Goal: Transaction & Acquisition: Purchase product/service

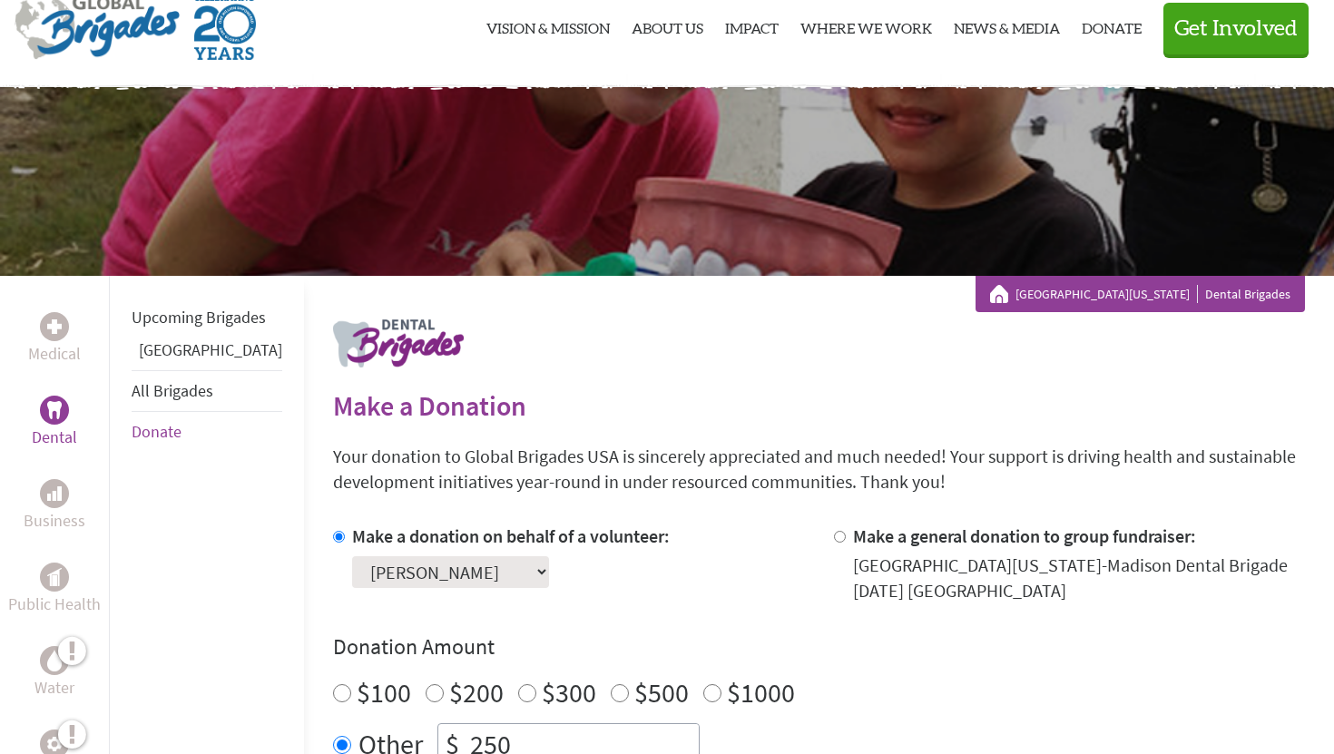
scroll to position [62, 0]
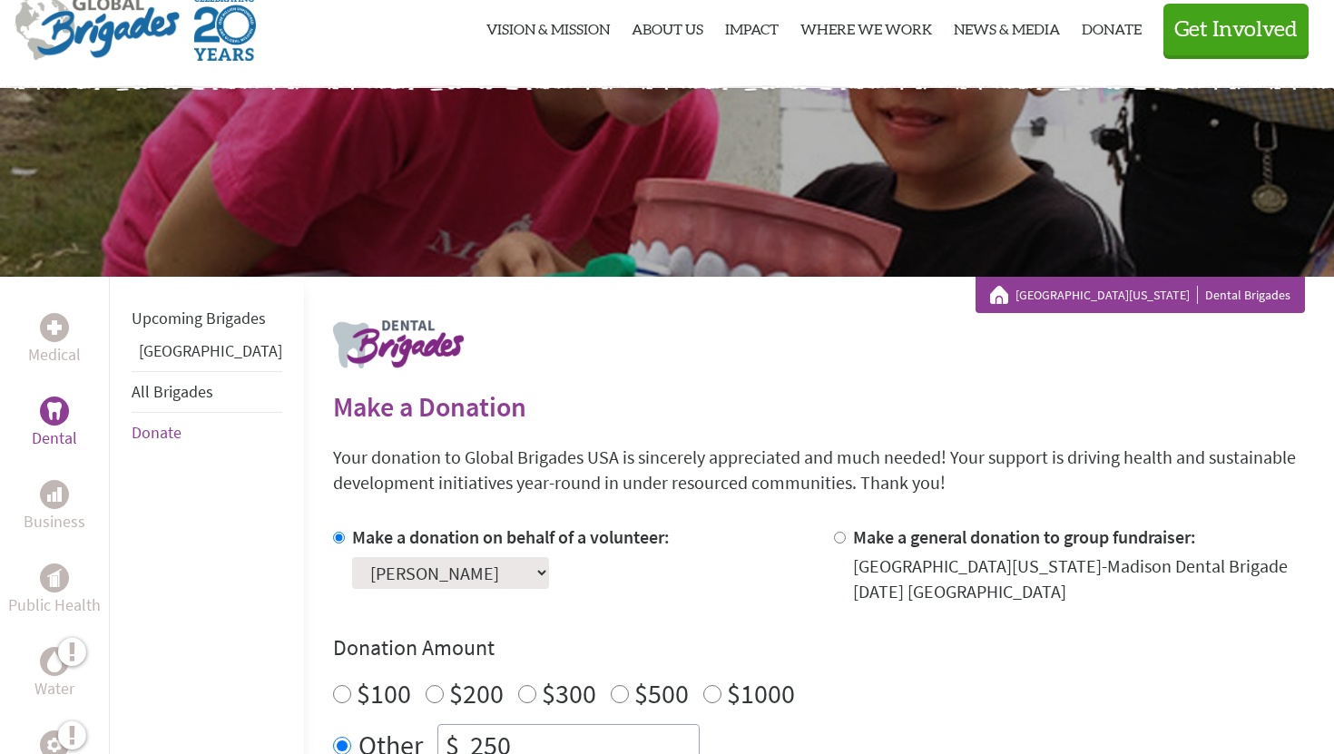
click at [178, 361] on link "[GEOGRAPHIC_DATA]" at bounding box center [210, 350] width 143 height 21
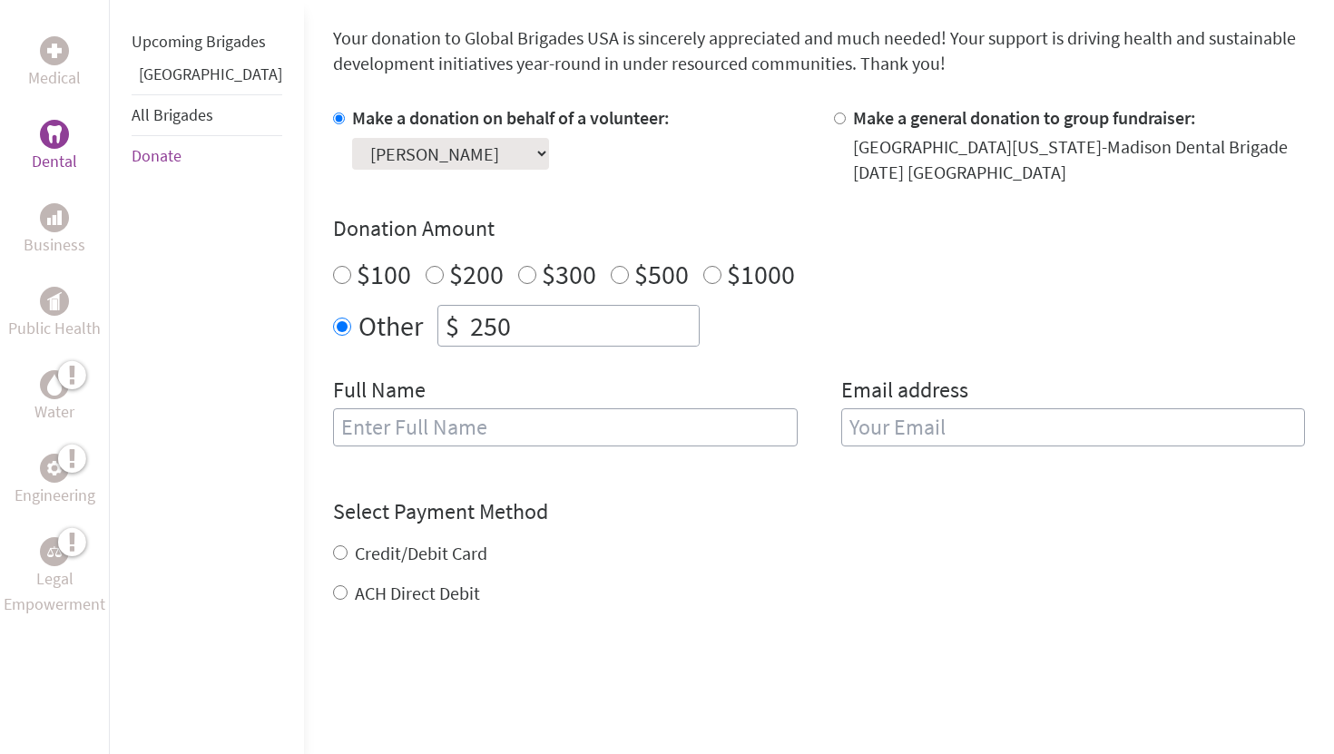
scroll to position [489, 0]
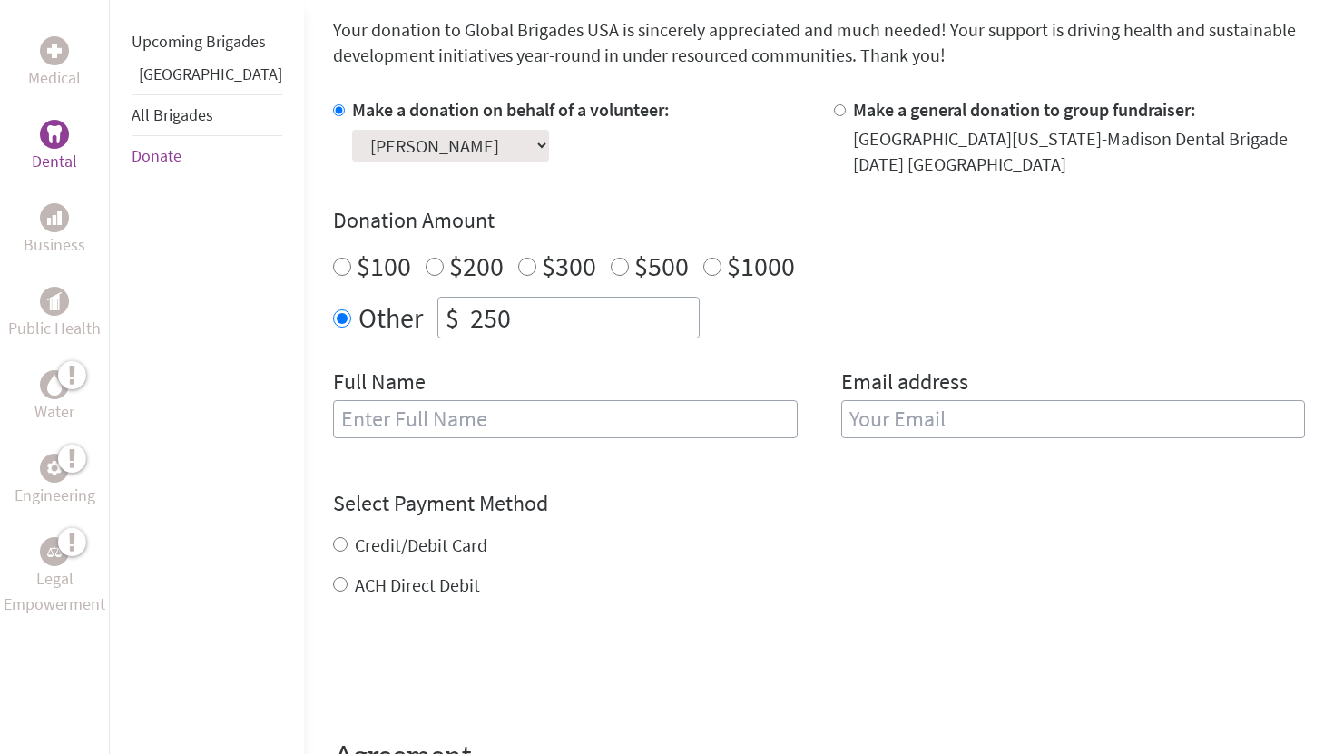
click at [442, 427] on input "text" at bounding box center [565, 419] width 465 height 38
click at [841, 452] on div "Email address" at bounding box center [1073, 414] width 465 height 93
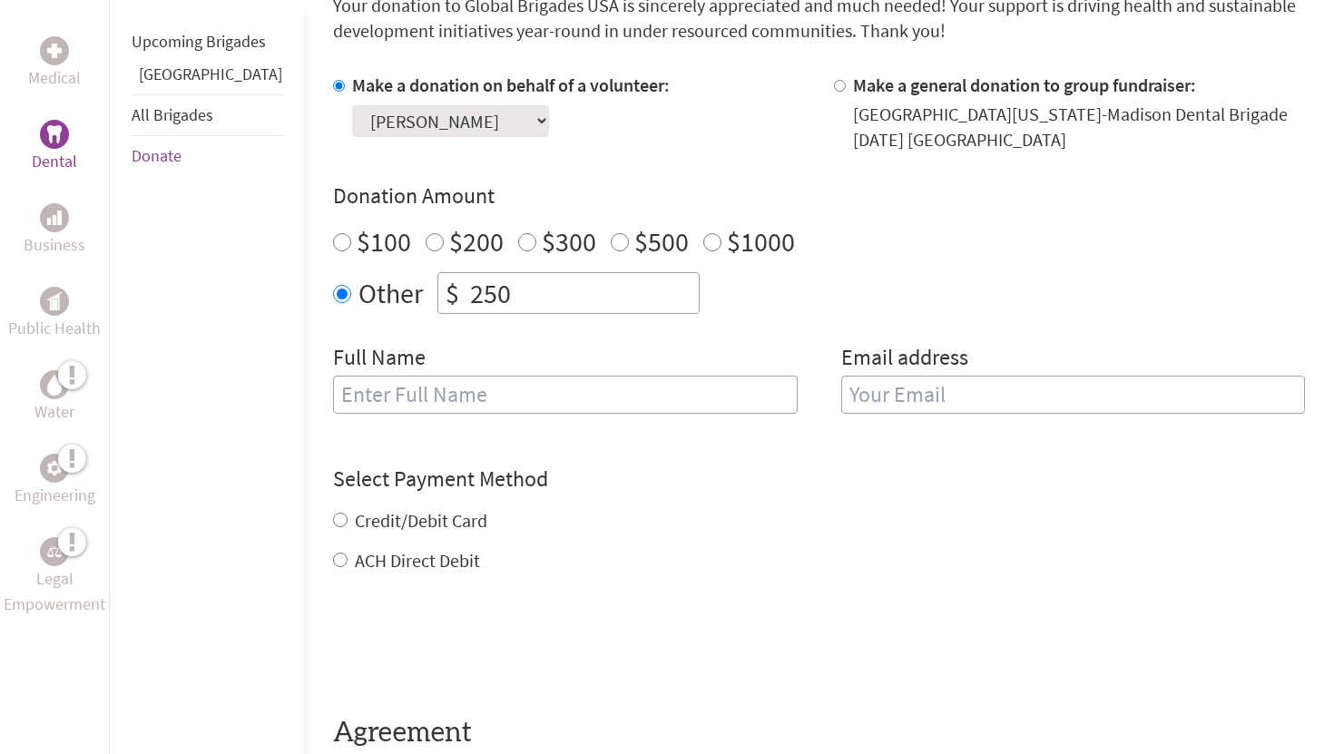
scroll to position [536, 0]
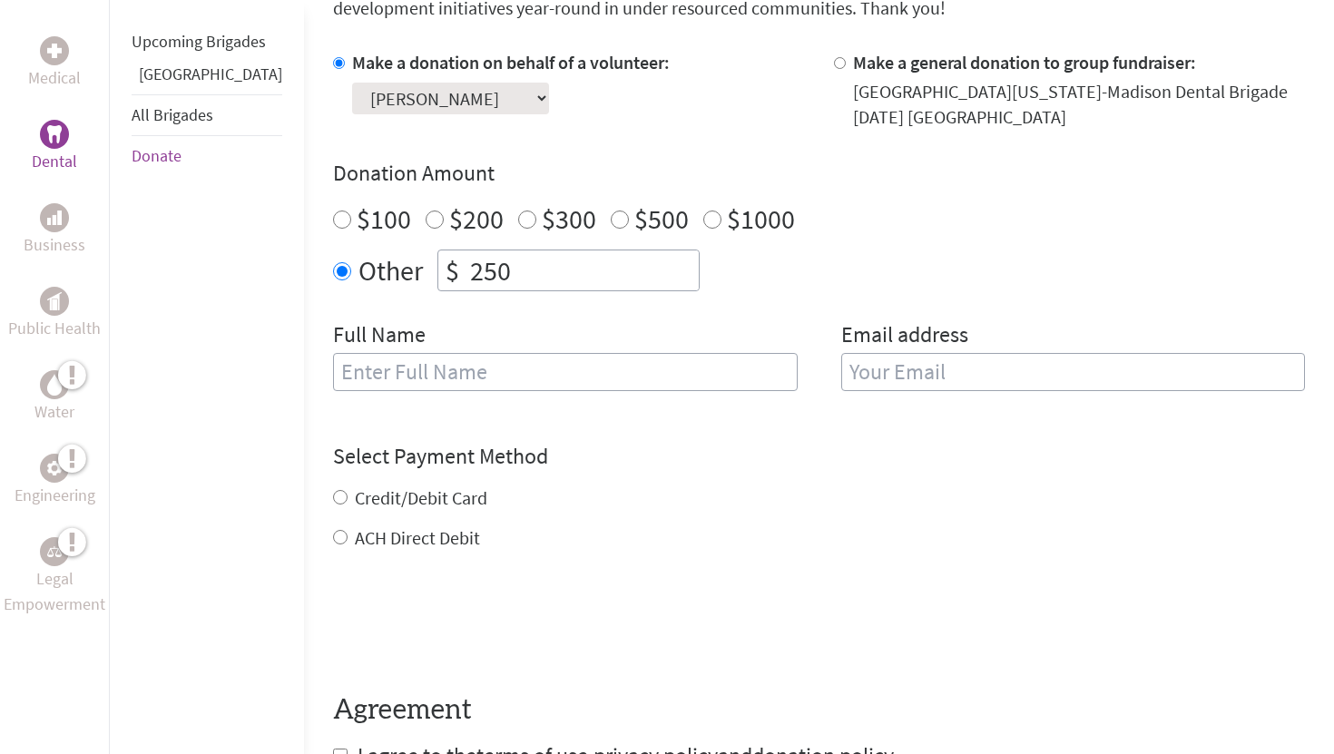
click at [669, 382] on input "text" at bounding box center [565, 372] width 465 height 38
type input "[PERSON_NAME]"
click at [1065, 365] on input "email" at bounding box center [1073, 372] width 465 height 38
type input "[EMAIL_ADDRESS][DOMAIN_NAME]"
click at [409, 498] on div "Credit/Debit Card ACH Direct Debit" at bounding box center [819, 518] width 972 height 65
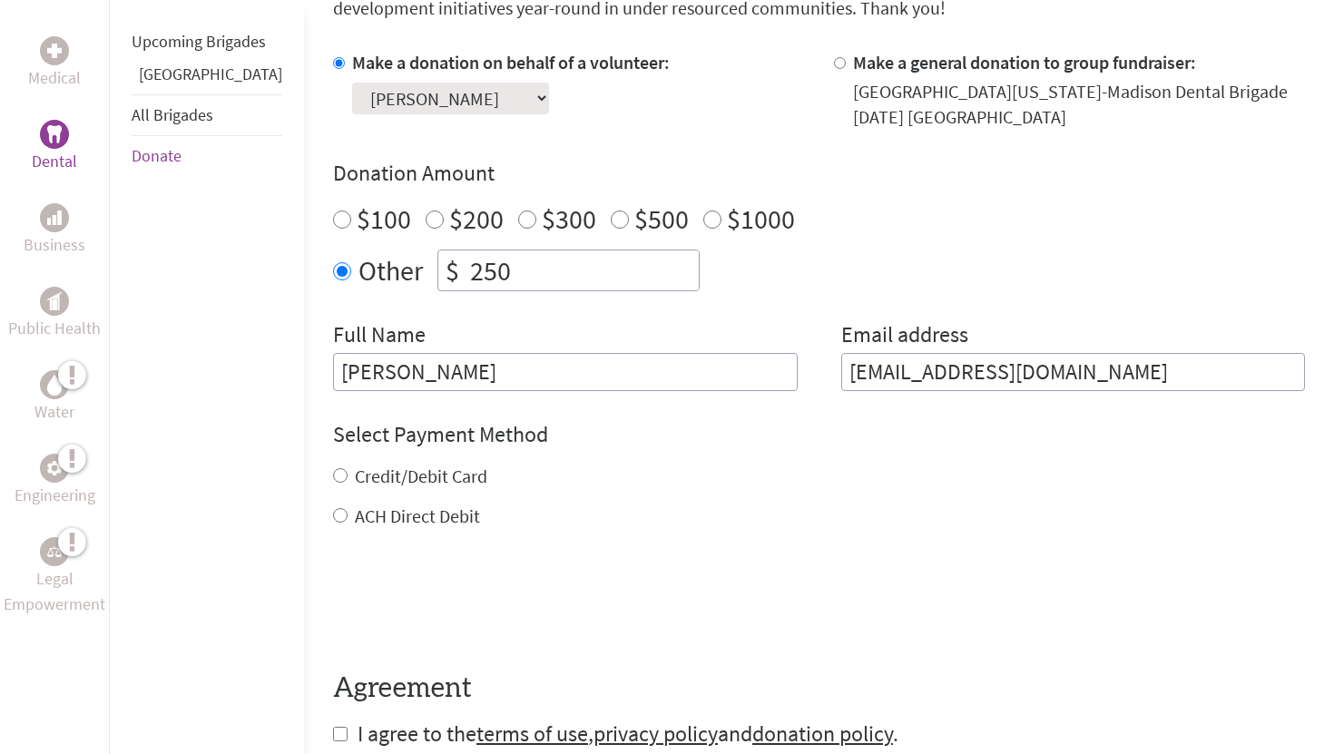
click at [412, 477] on label "Credit/Debit Card" at bounding box center [421, 476] width 133 height 23
click at [348, 477] on input "Credit/Debit Card" at bounding box center [340, 475] width 15 height 15
radio input "true"
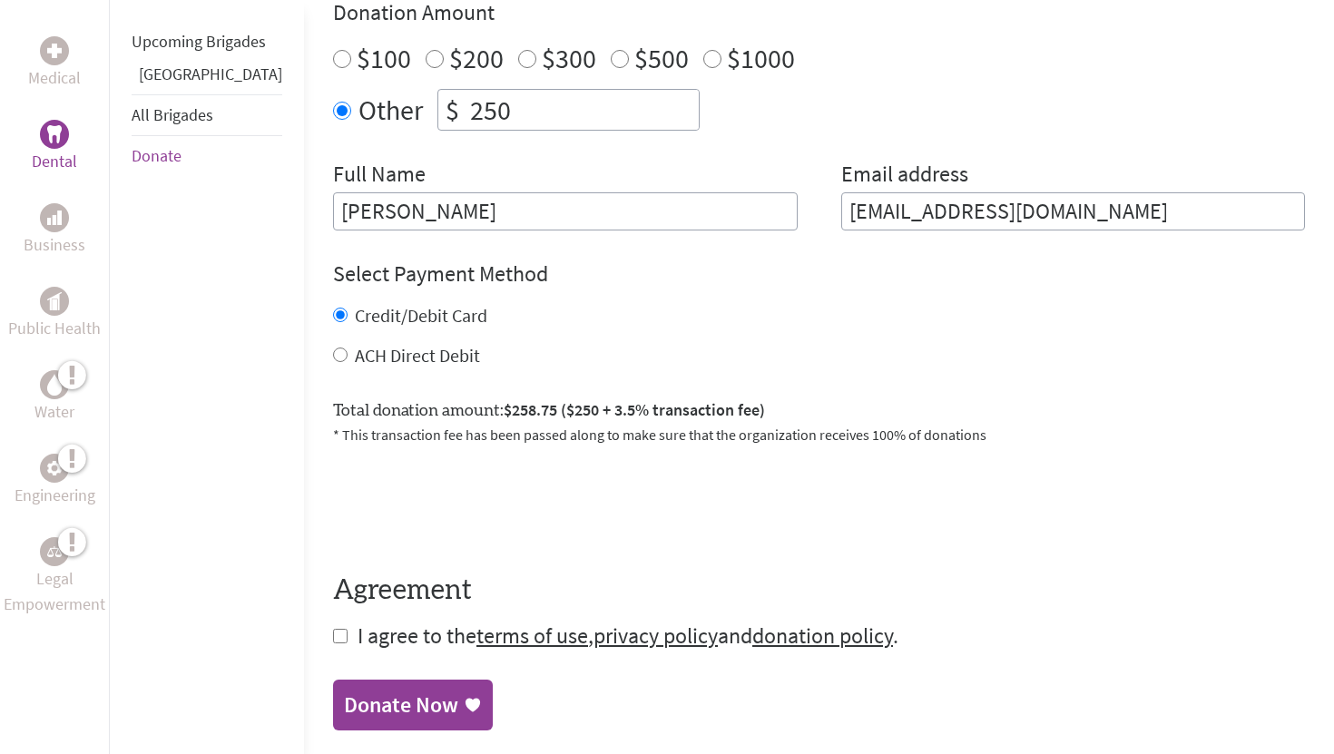
scroll to position [767, 0]
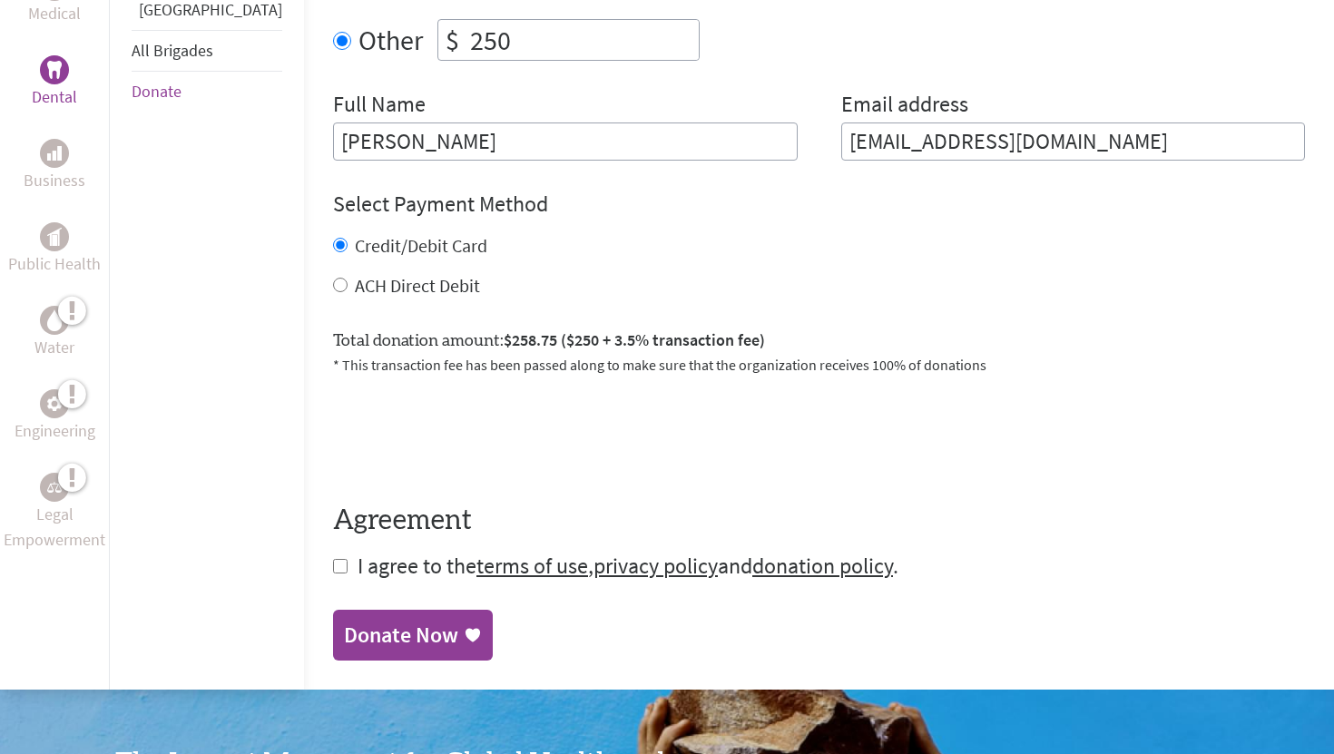
click at [364, 287] on label "ACH Direct Debit" at bounding box center [417, 285] width 125 height 23
click at [348, 287] on input "ACH Direct Debit" at bounding box center [340, 285] width 15 height 15
radio input "true"
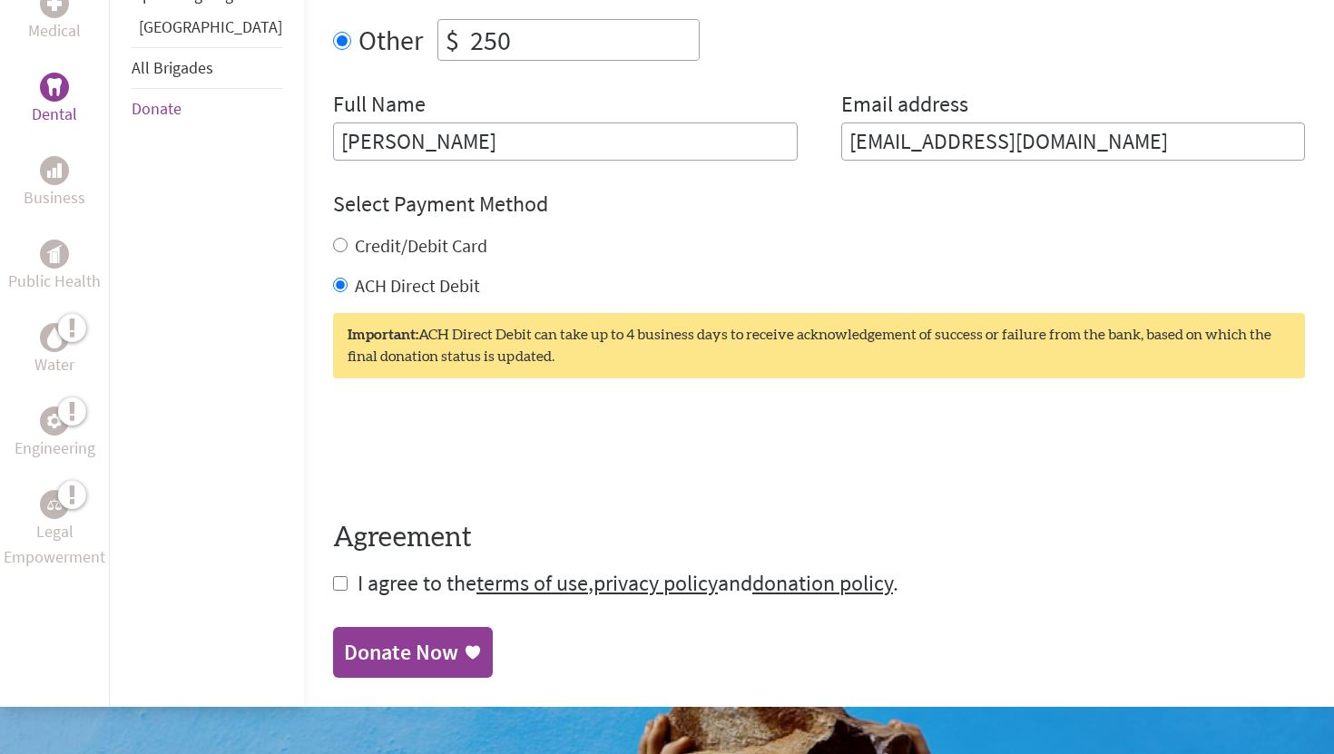
click at [406, 250] on label "Credit/Debit Card" at bounding box center [421, 245] width 133 height 23
click at [348, 250] on input "Credit/Debit Card" at bounding box center [340, 245] width 15 height 15
radio input "true"
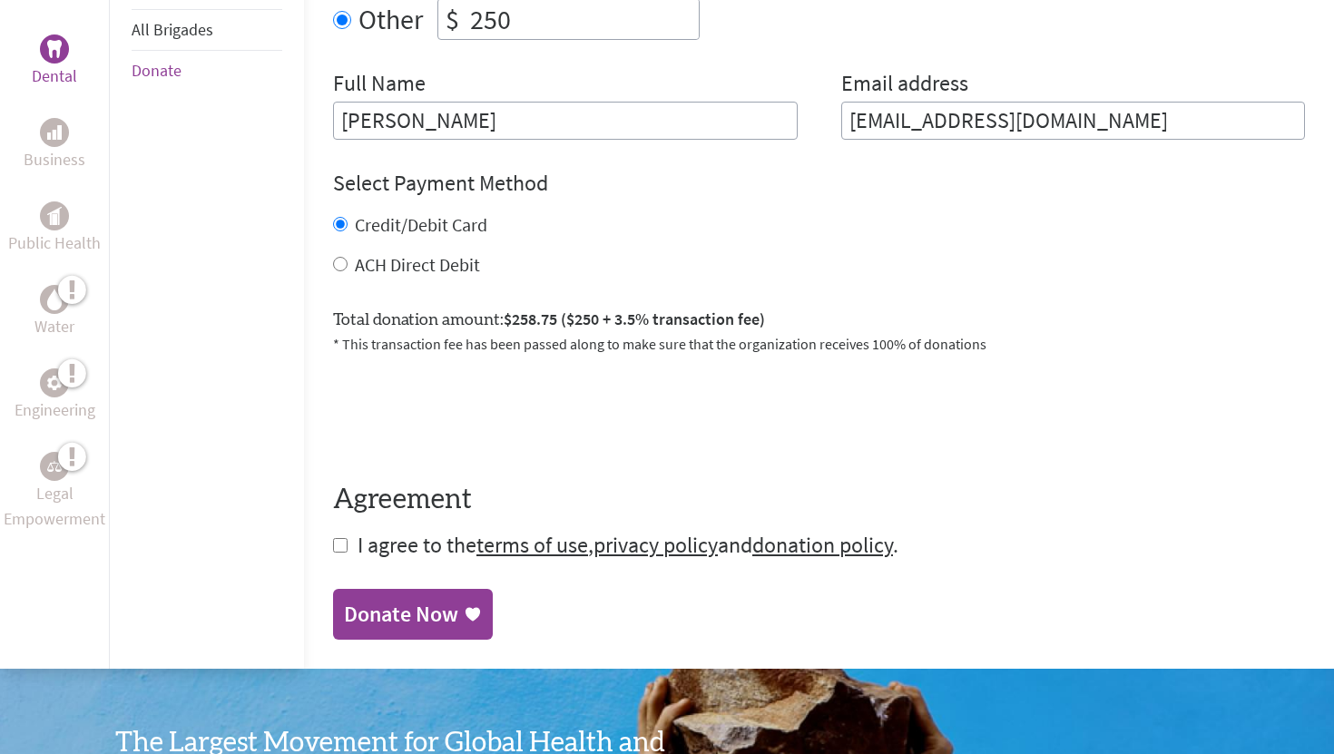
scroll to position [789, 0]
click at [333, 543] on input "checkbox" at bounding box center [340, 544] width 15 height 15
checkbox input "true"
click at [344, 611] on div "Donate Now" at bounding box center [401, 615] width 114 height 29
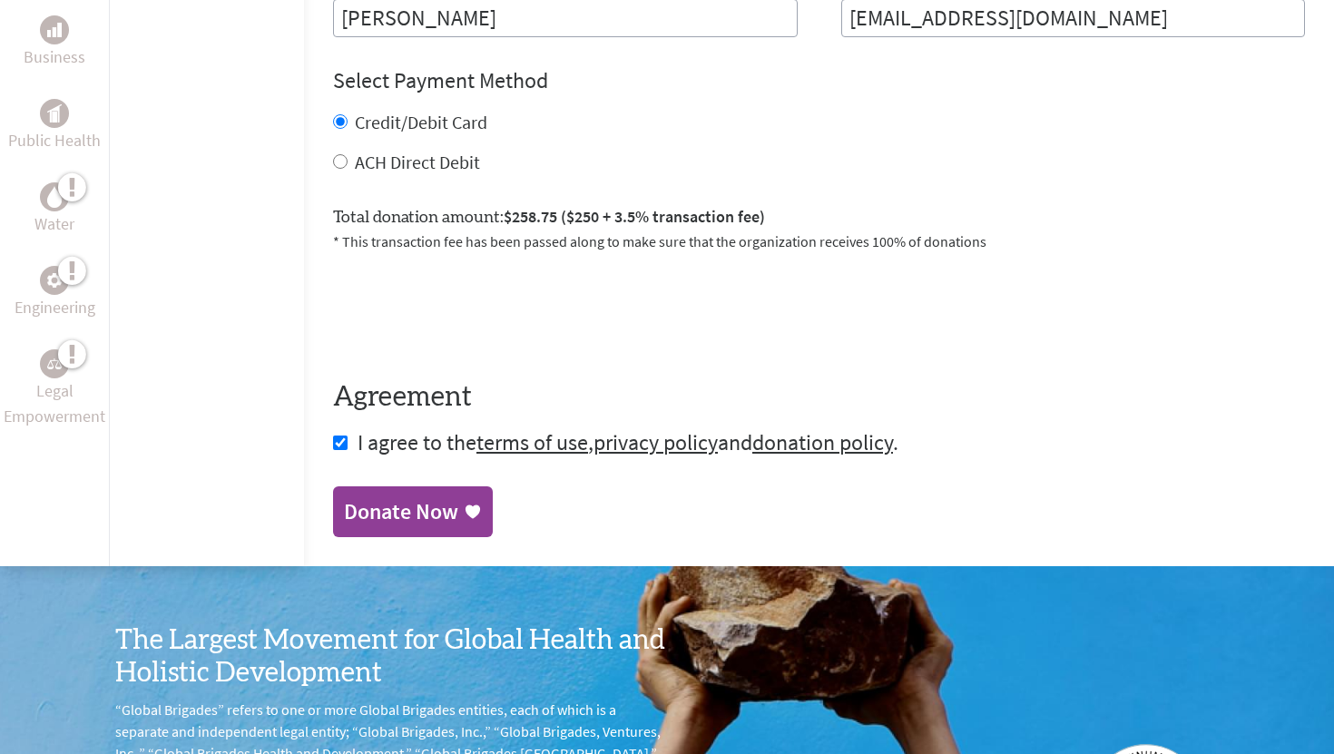
scroll to position [898, 0]
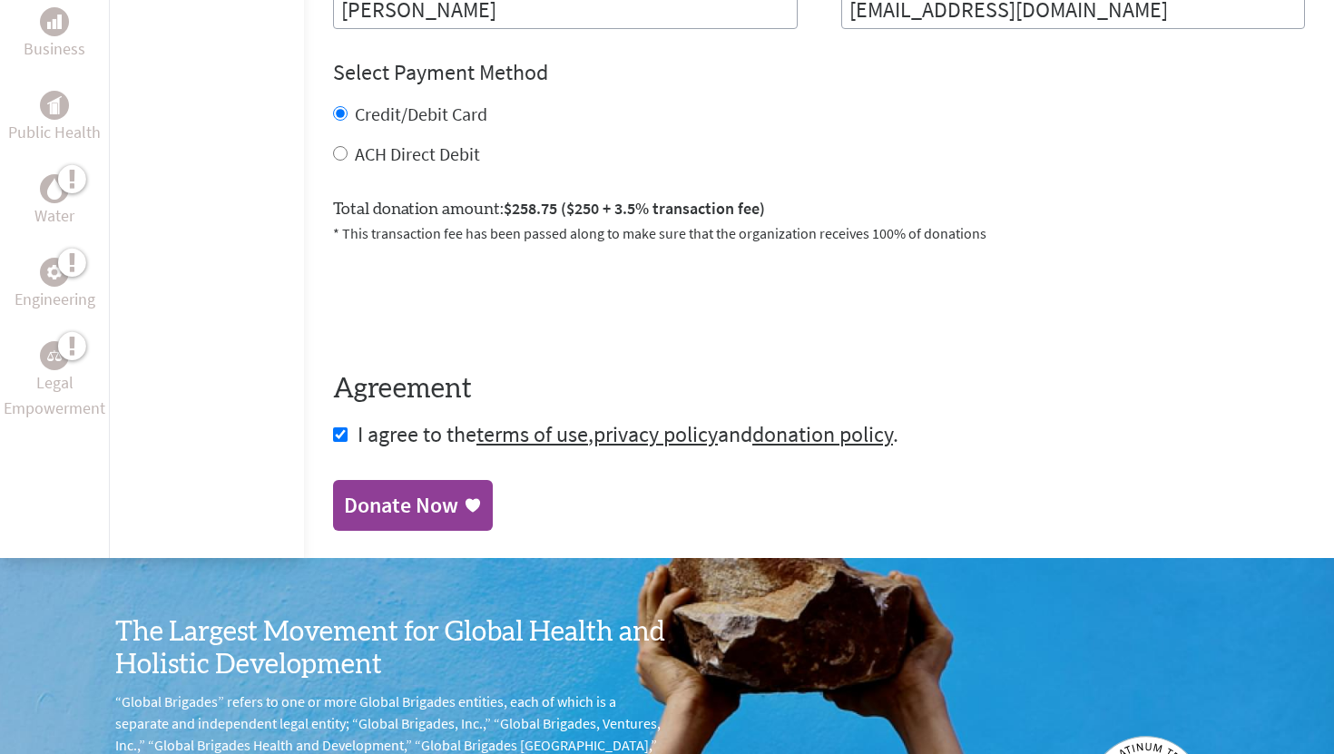
click at [404, 506] on div "Donate Now" at bounding box center [401, 505] width 114 height 29
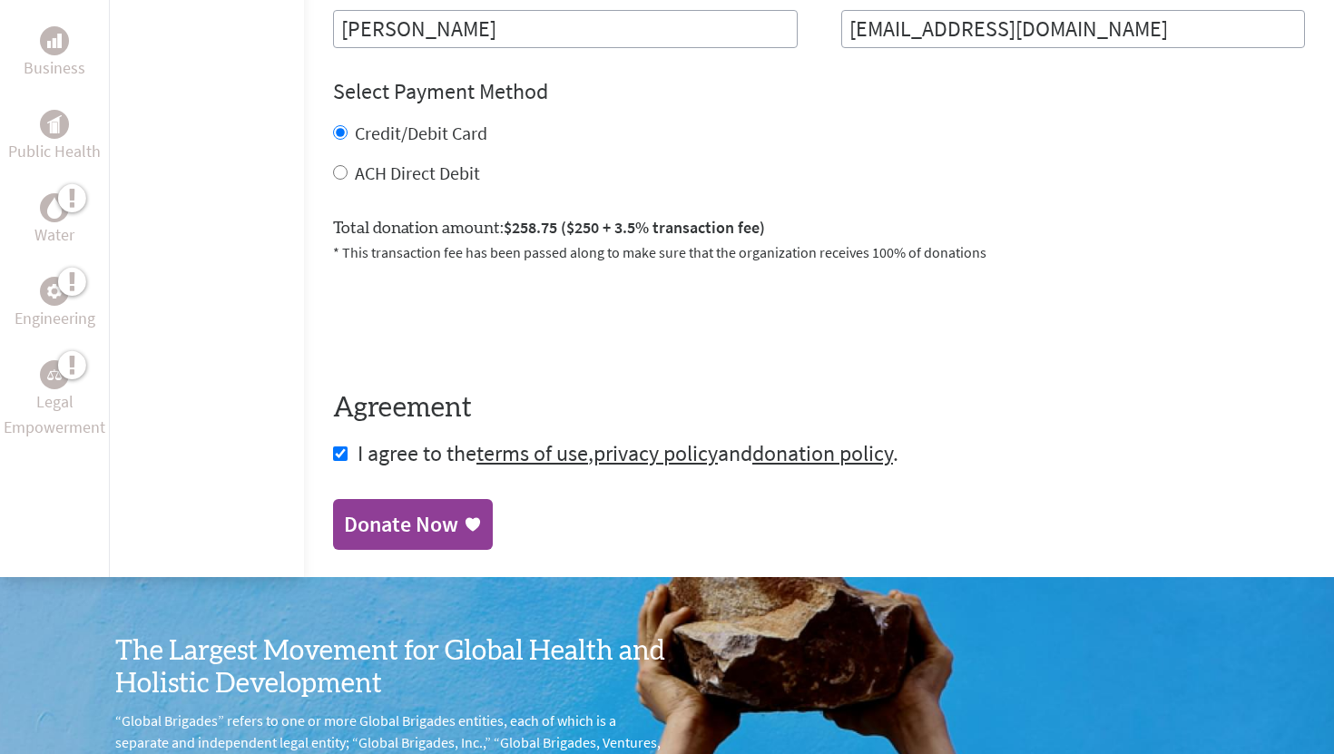
scroll to position [772, 0]
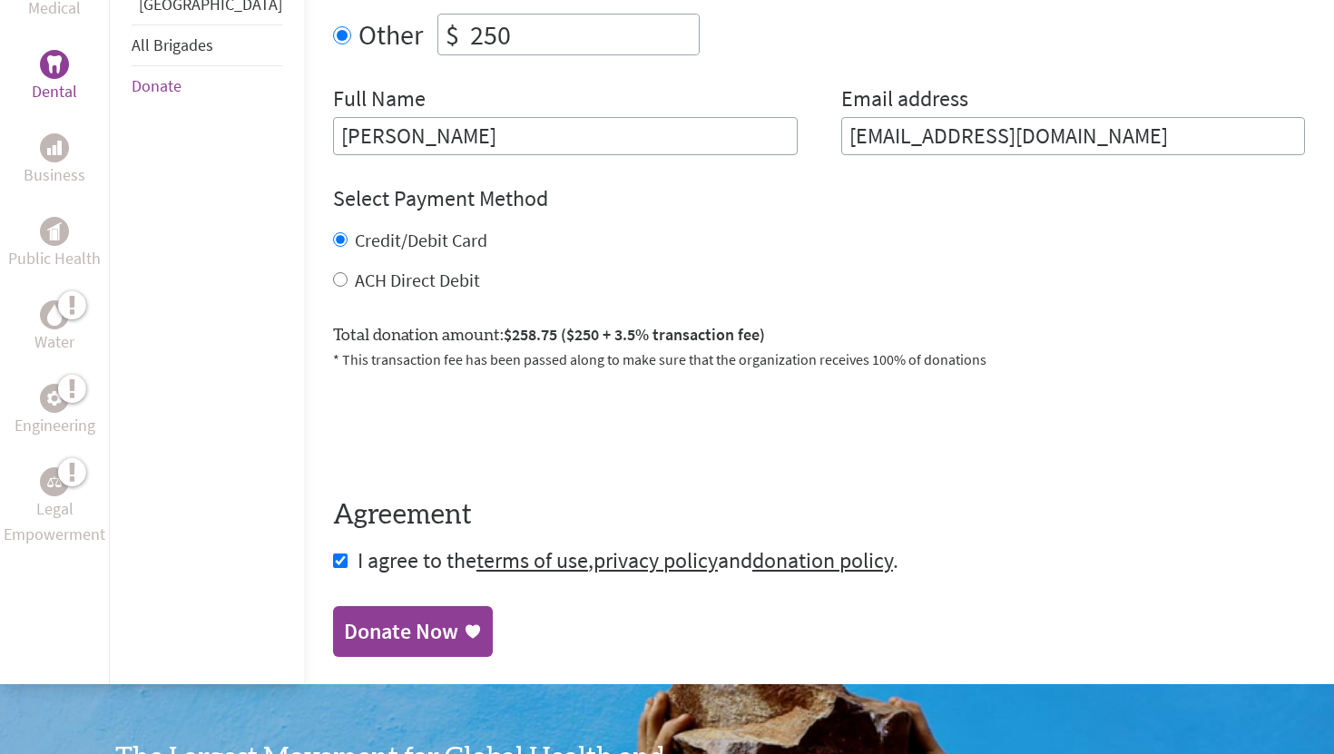
click at [387, 644] on link "Donate Now" at bounding box center [413, 631] width 160 height 51
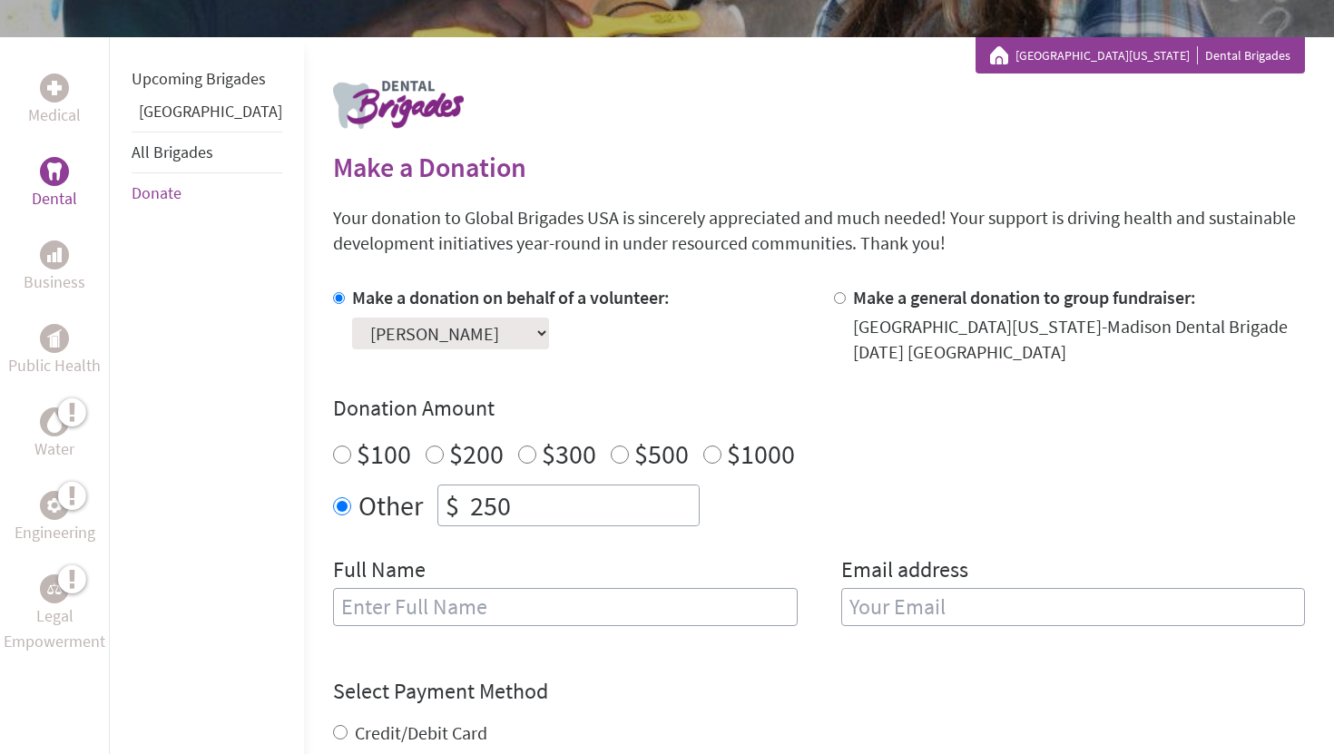
scroll to position [338, 0]
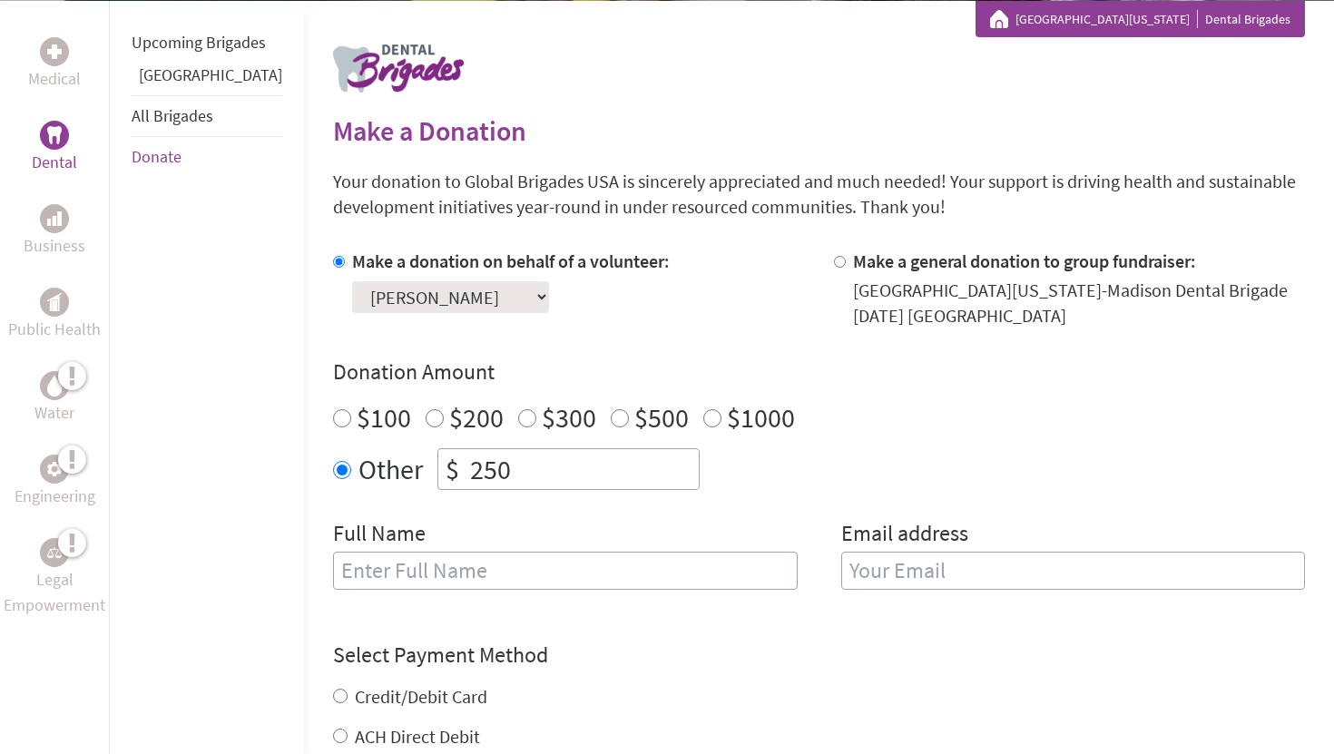
click at [458, 580] on input "text" at bounding box center [565, 571] width 465 height 38
type input "Ava"
click at [889, 567] on input "email" at bounding box center [1073, 571] width 465 height 38
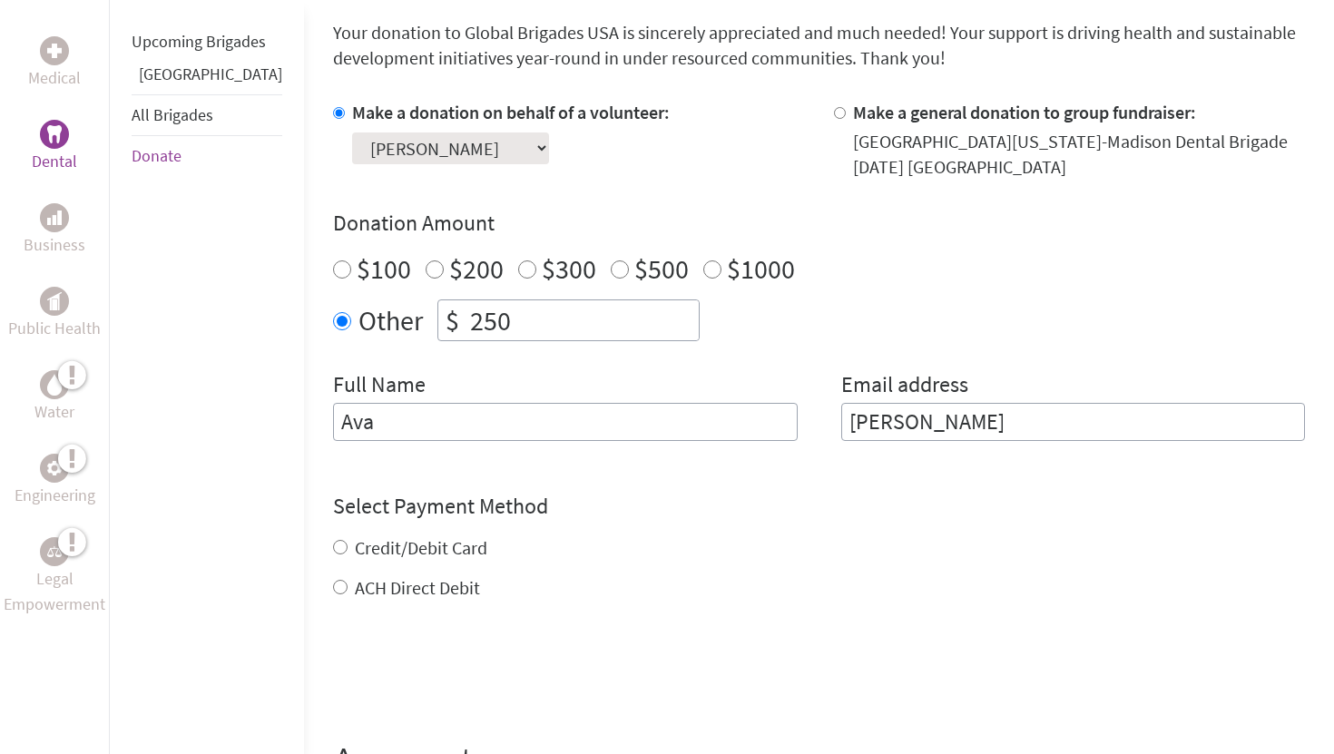
scroll to position [643, 0]
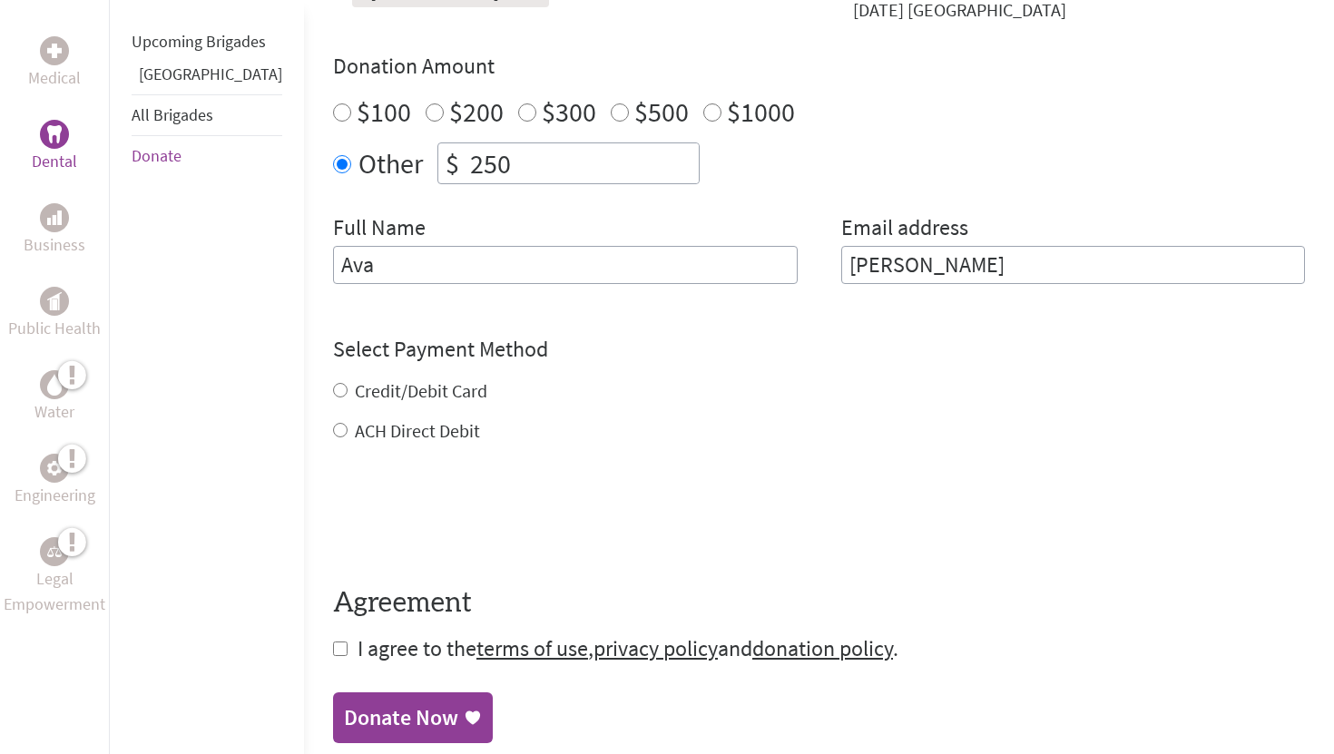
type input "Dybevik"
click at [356, 381] on div "Select Payment Method NOTE: American Express is not accepted. Please proceed no…" at bounding box center [819, 389] width 972 height 109
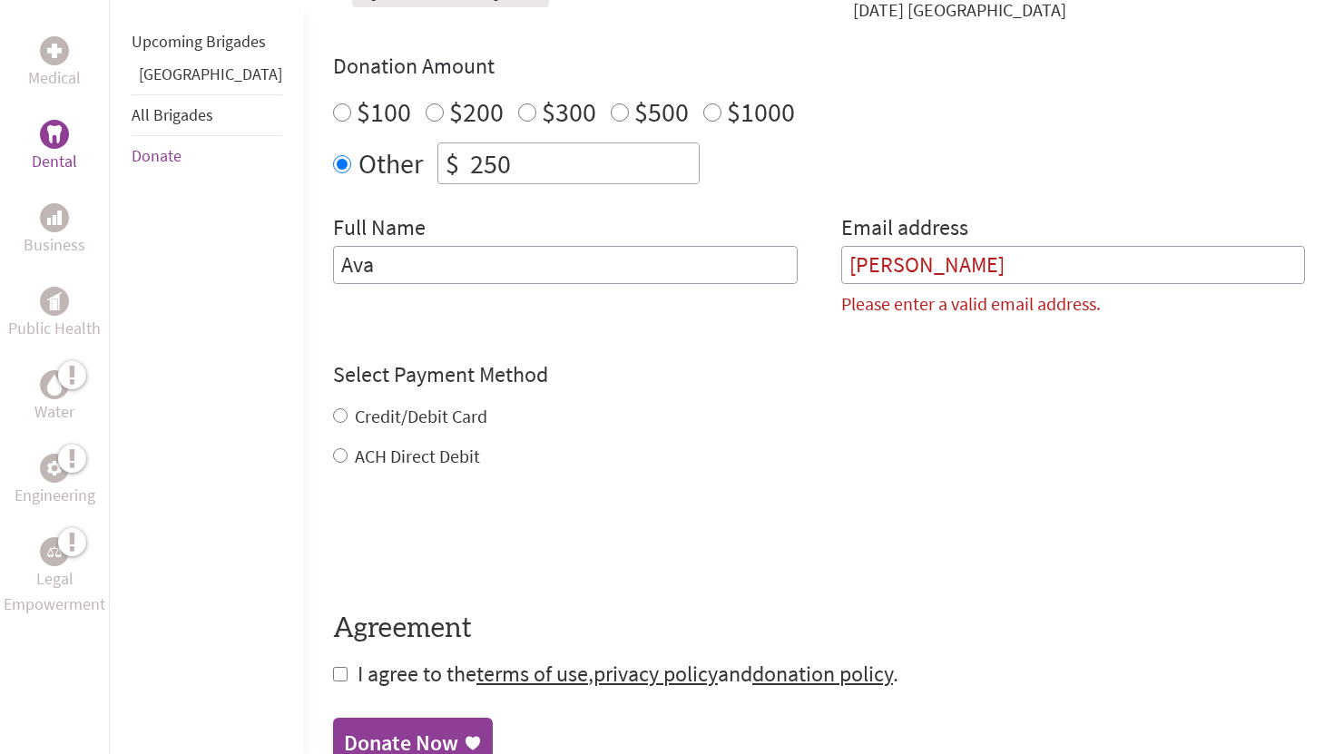
click at [355, 412] on label "Credit/Debit Card" at bounding box center [421, 416] width 133 height 23
click at [348, 412] on input "Credit/Debit Card" at bounding box center [340, 415] width 15 height 15
radio input "true"
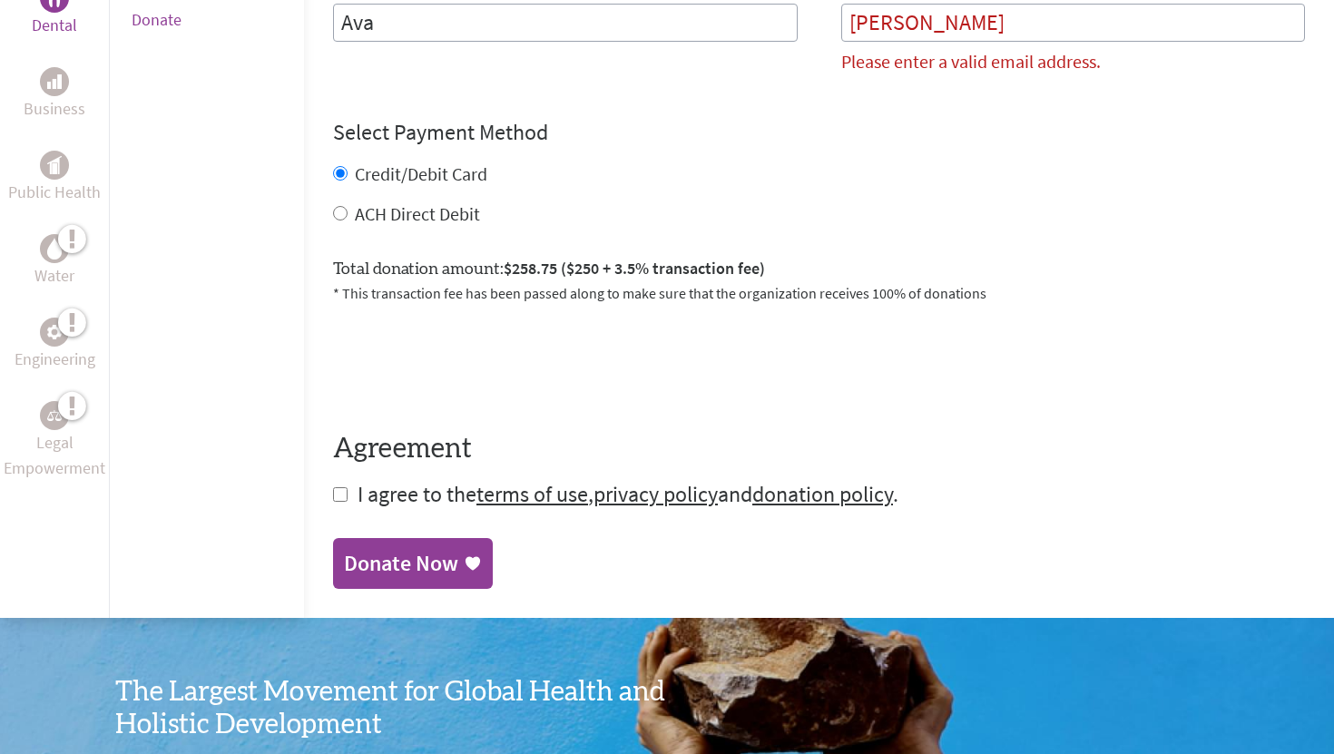
scroll to position [890, 0]
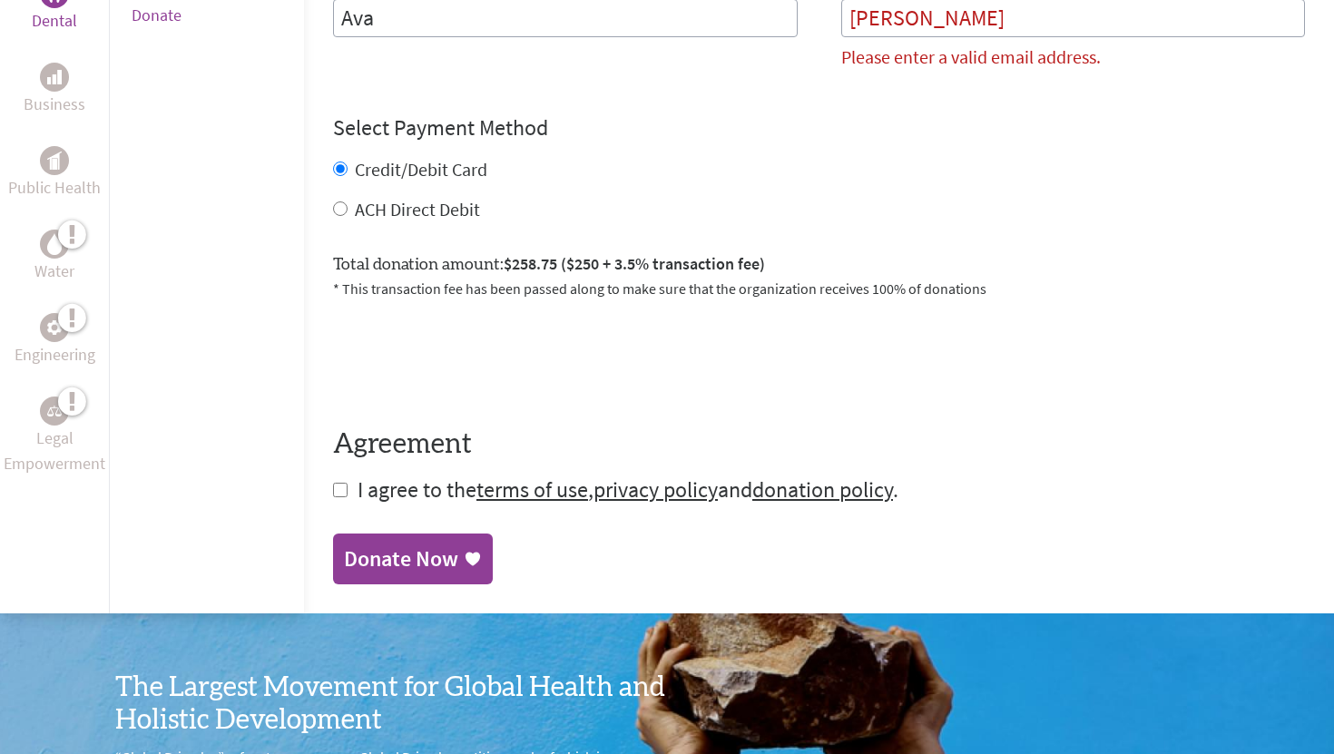
click at [333, 489] on input "checkbox" at bounding box center [340, 490] width 15 height 15
checkbox input "true"
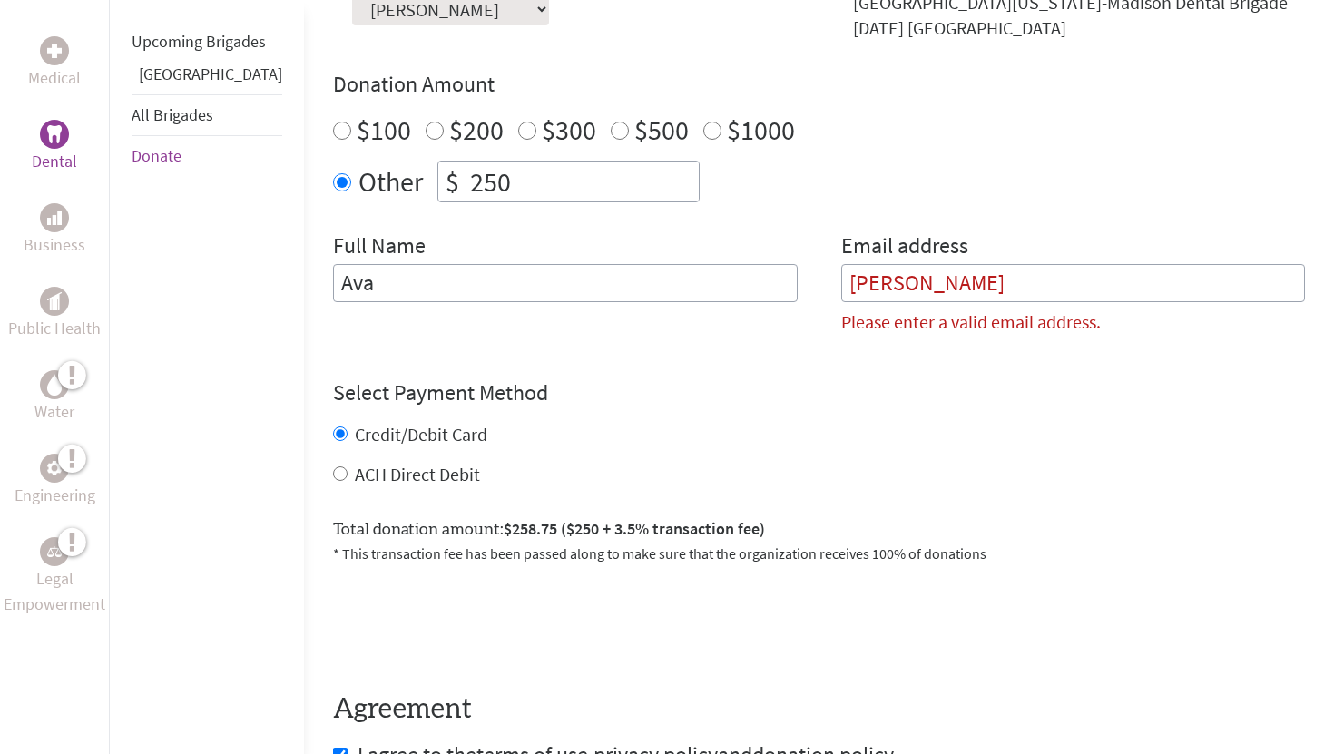
scroll to position [622, 0]
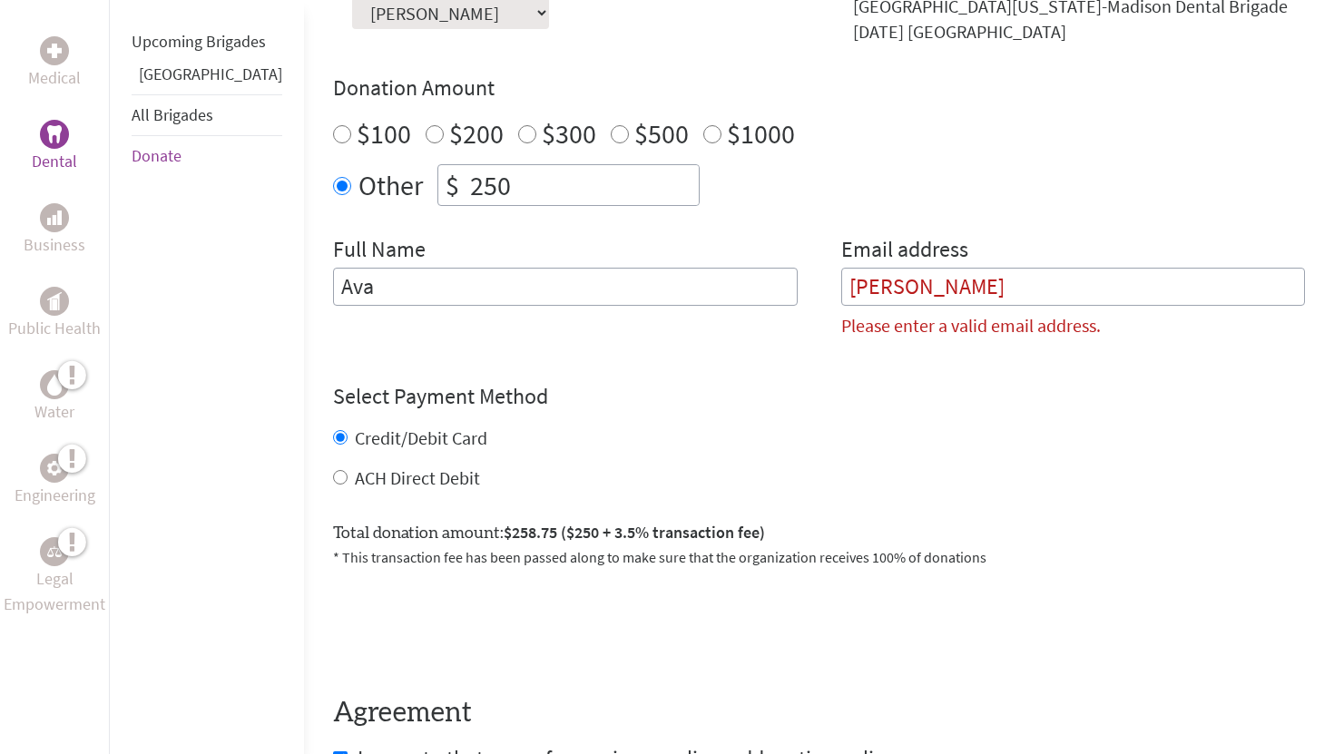
drag, startPoint x: 939, startPoint y: 274, endPoint x: 768, endPoint y: 282, distance: 171.7
click at [768, 283] on div "Full Name Ava Email address Dybevik Please enter a valid email address." at bounding box center [819, 294] width 972 height 118
click at [663, 281] on input "Ava" at bounding box center [565, 287] width 465 height 38
type input "[PERSON_NAME]"
click at [981, 280] on input "Dybevik" at bounding box center [1073, 287] width 465 height 38
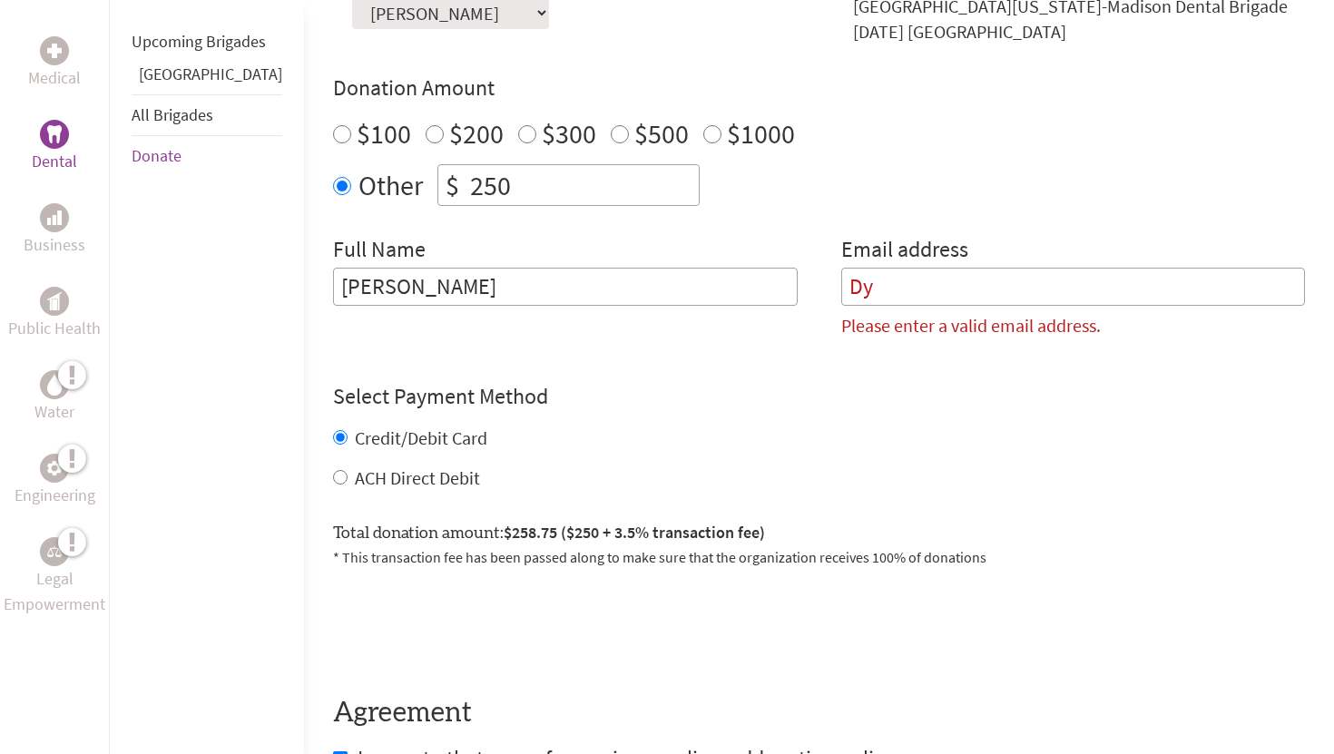
type input "D"
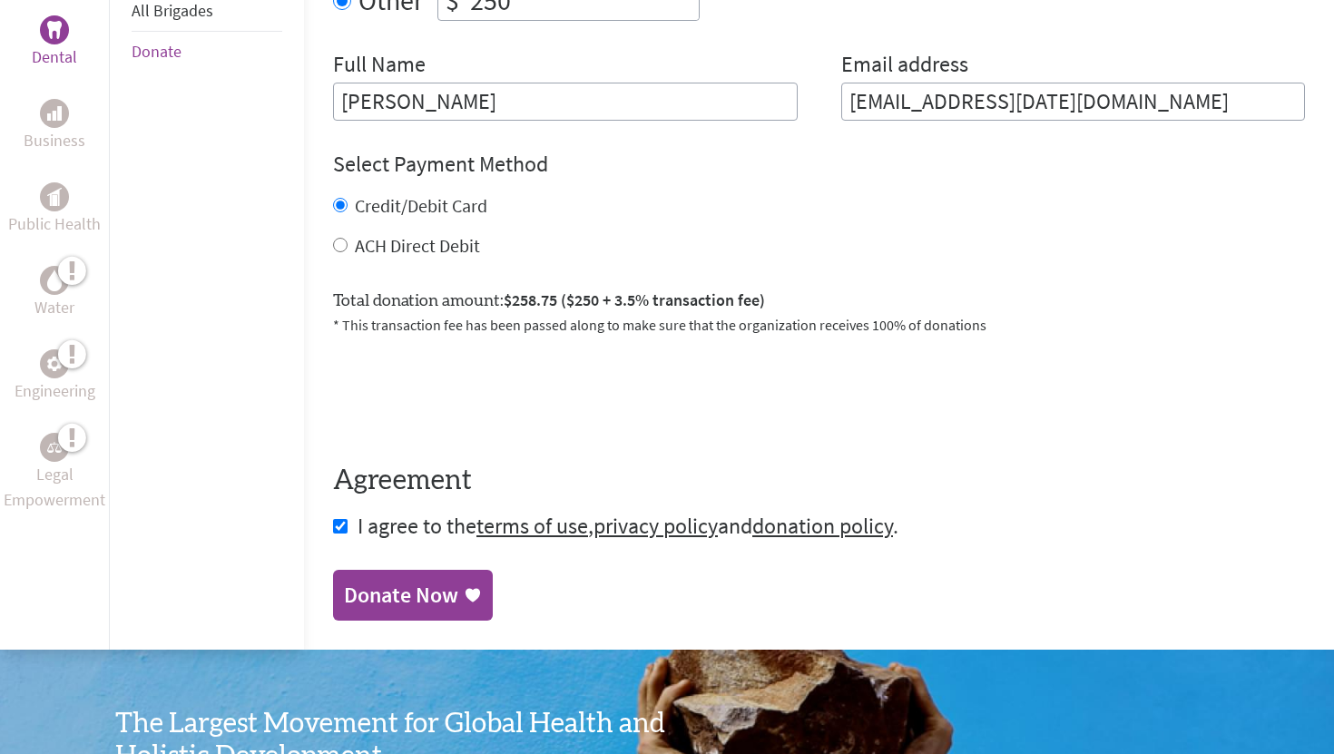
scroll to position [904, 0]
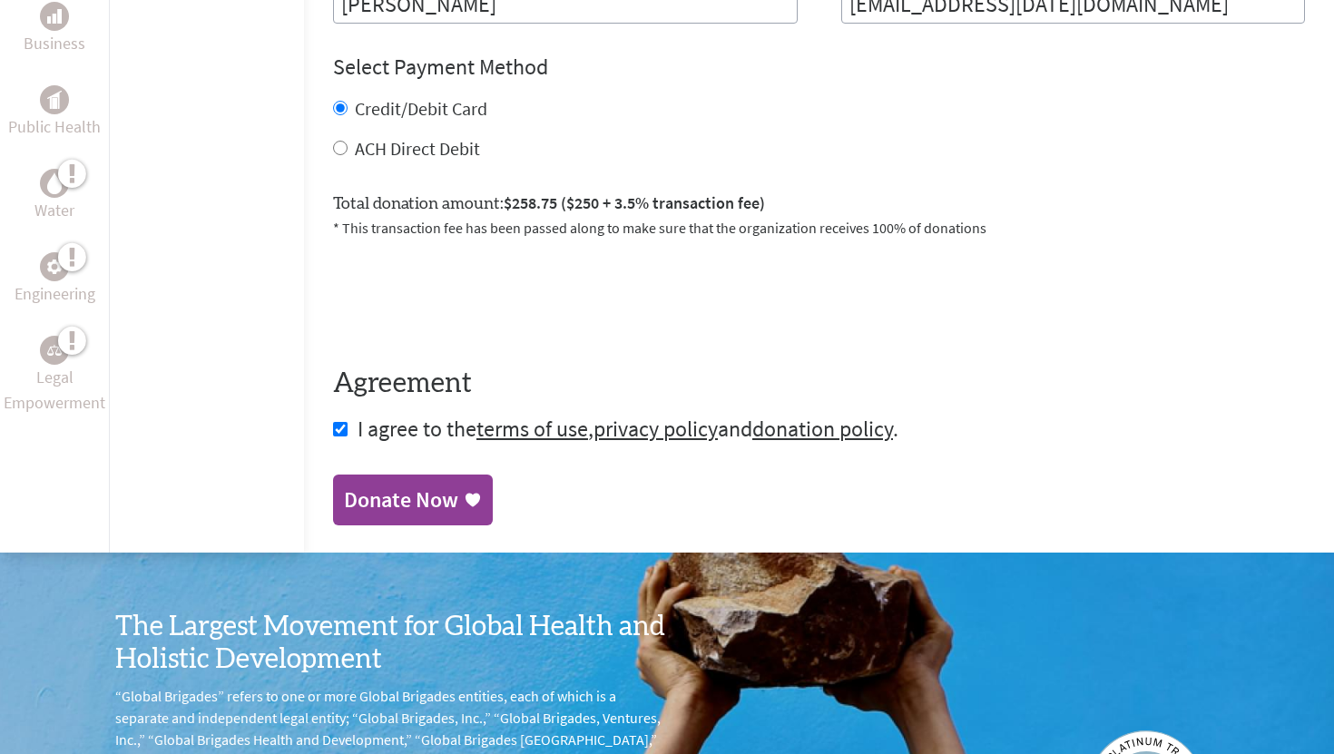
type input "ava.july3@gmail.com"
click at [398, 493] on div "Donate Now" at bounding box center [401, 500] width 114 height 29
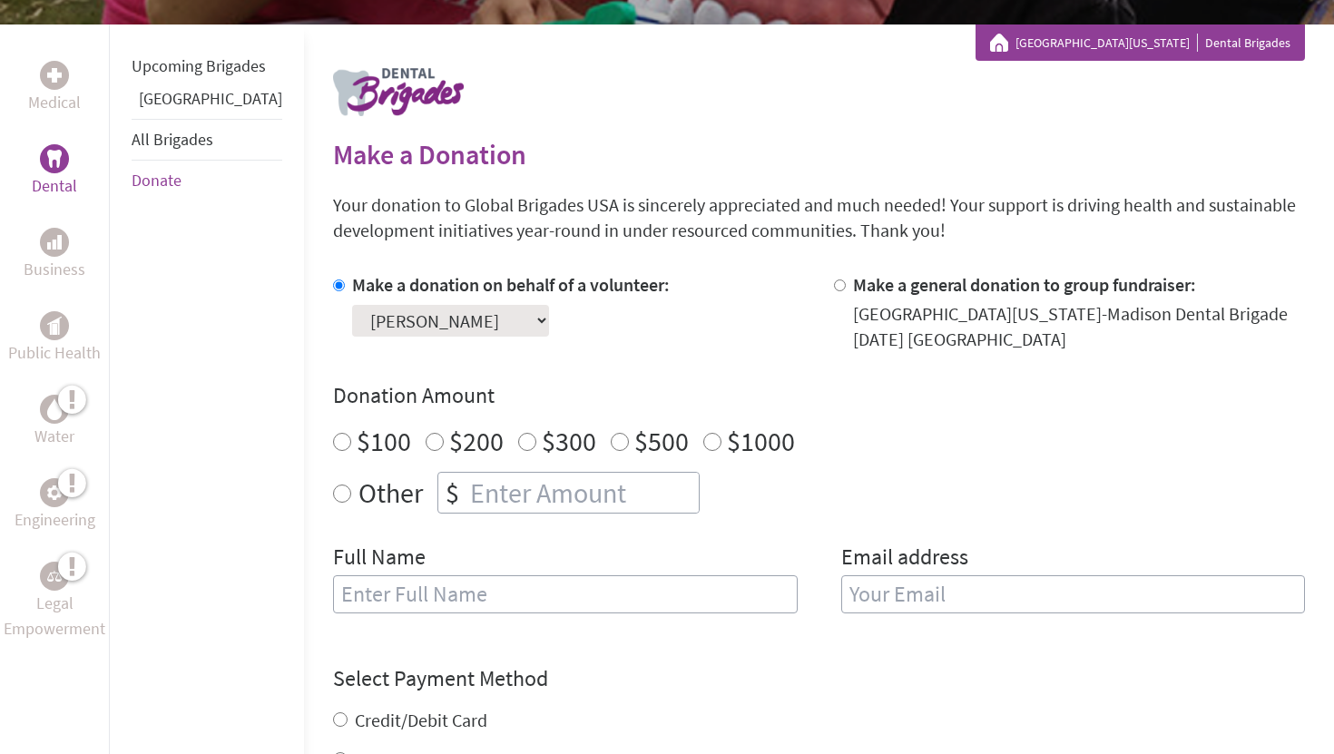
scroll to position [341, 0]
